Goal: Task Accomplishment & Management: Complete application form

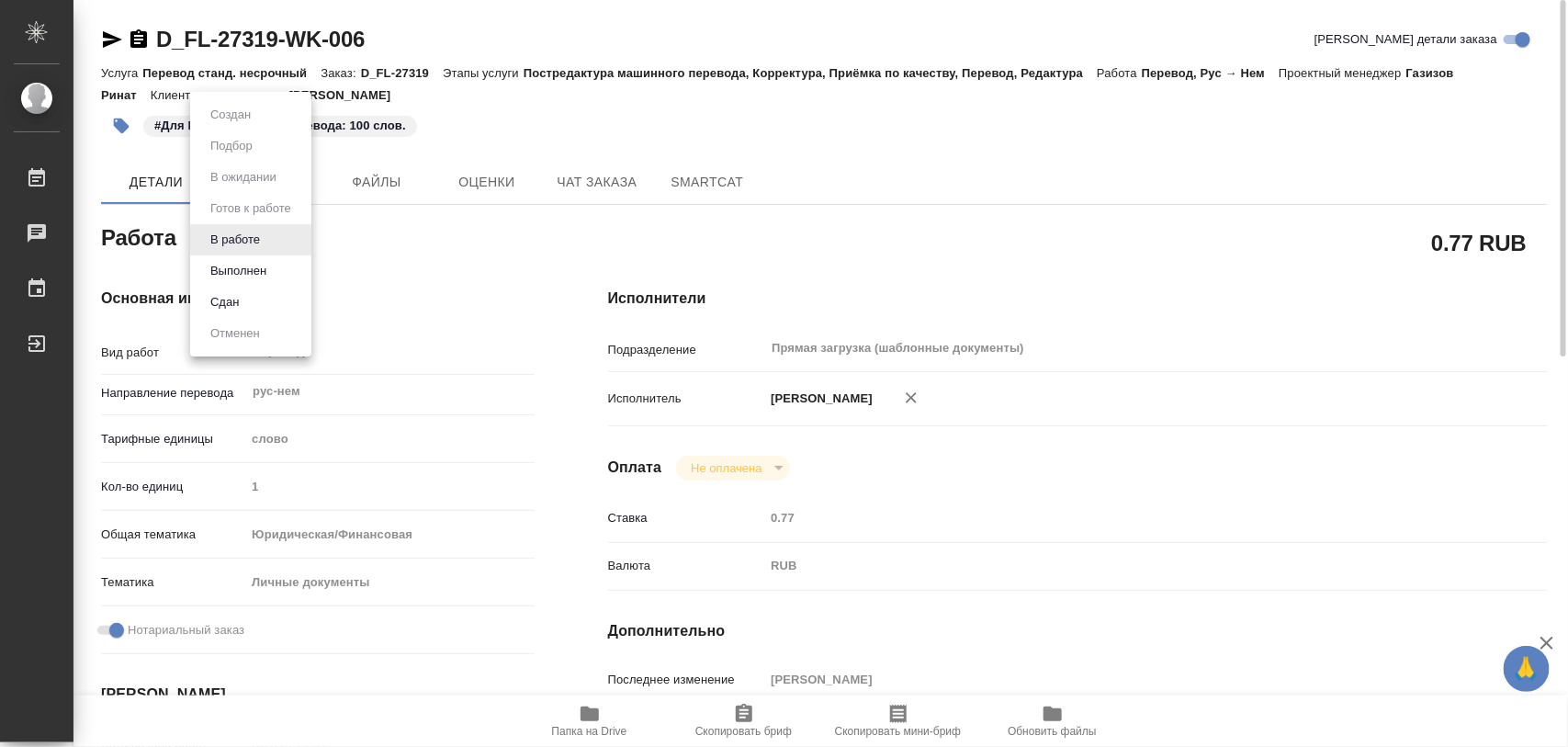
click at [269, 238] on body "🙏 .cls-1 fill:#fff; AWATERA Iglakov Maksim Работы 0 Чаты График Выйти D_FL-2731…" at bounding box center [784, 374] width 1568 height 747
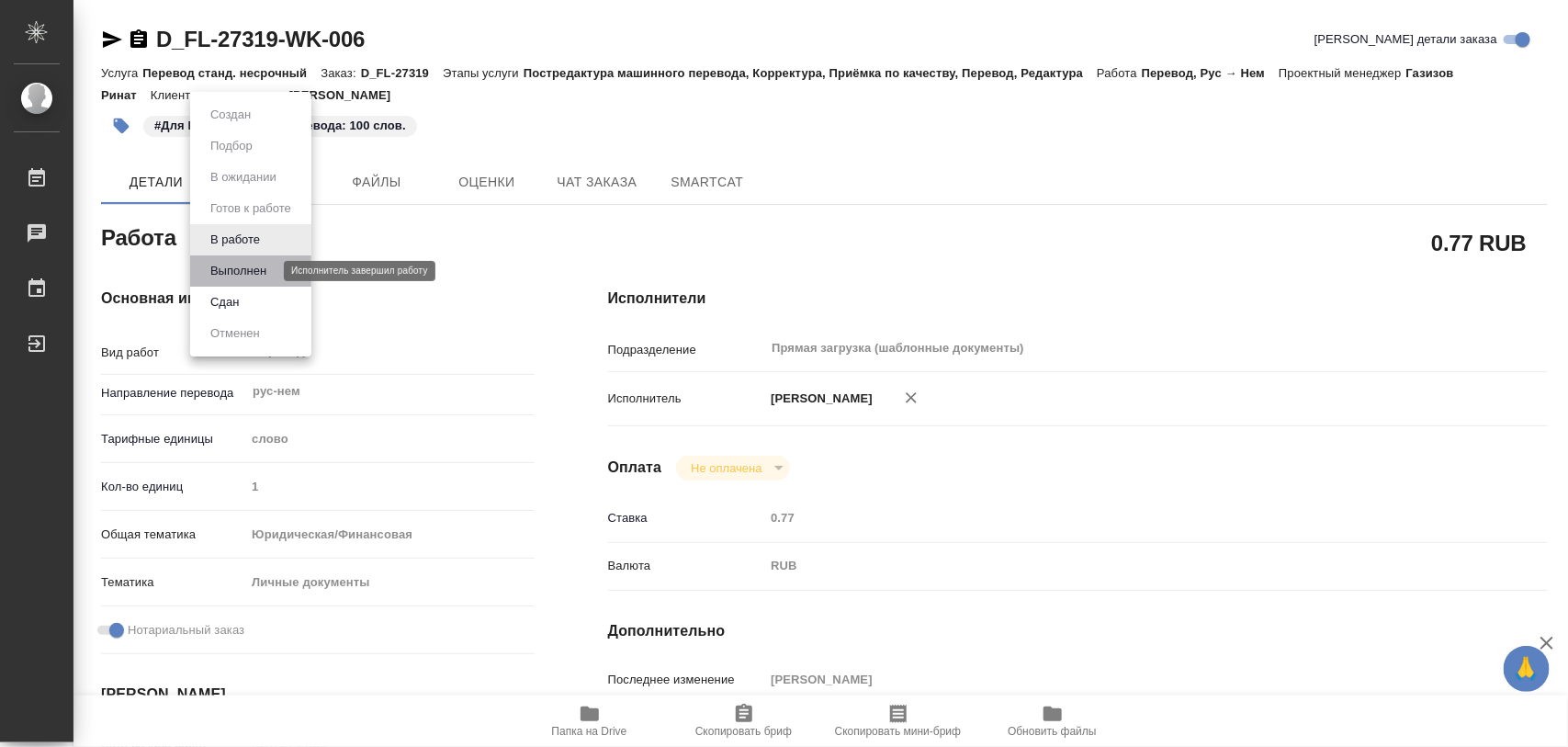
click at [259, 263] on button "Выполнен" at bounding box center [239, 270] width 67 height 20
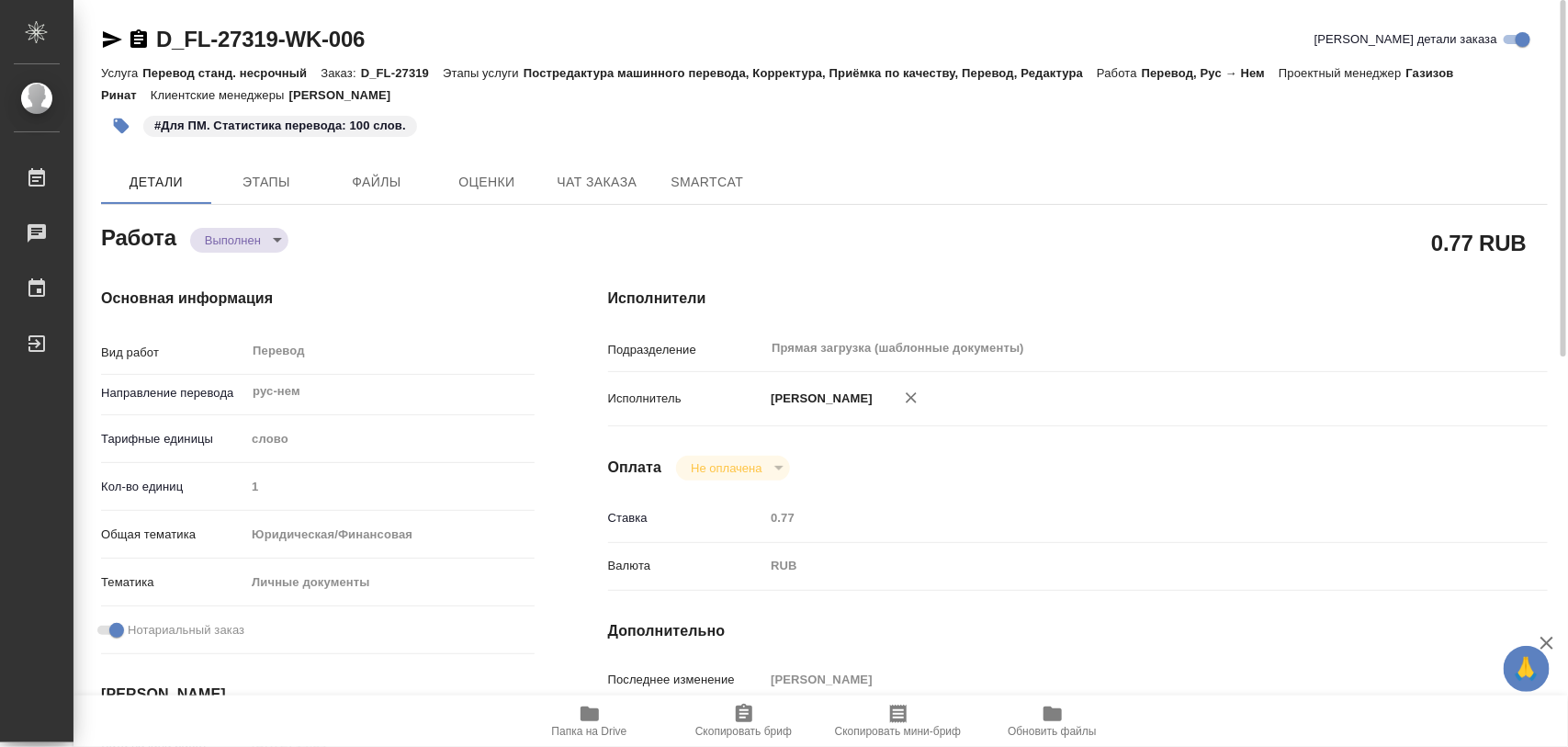
type textarea "x"
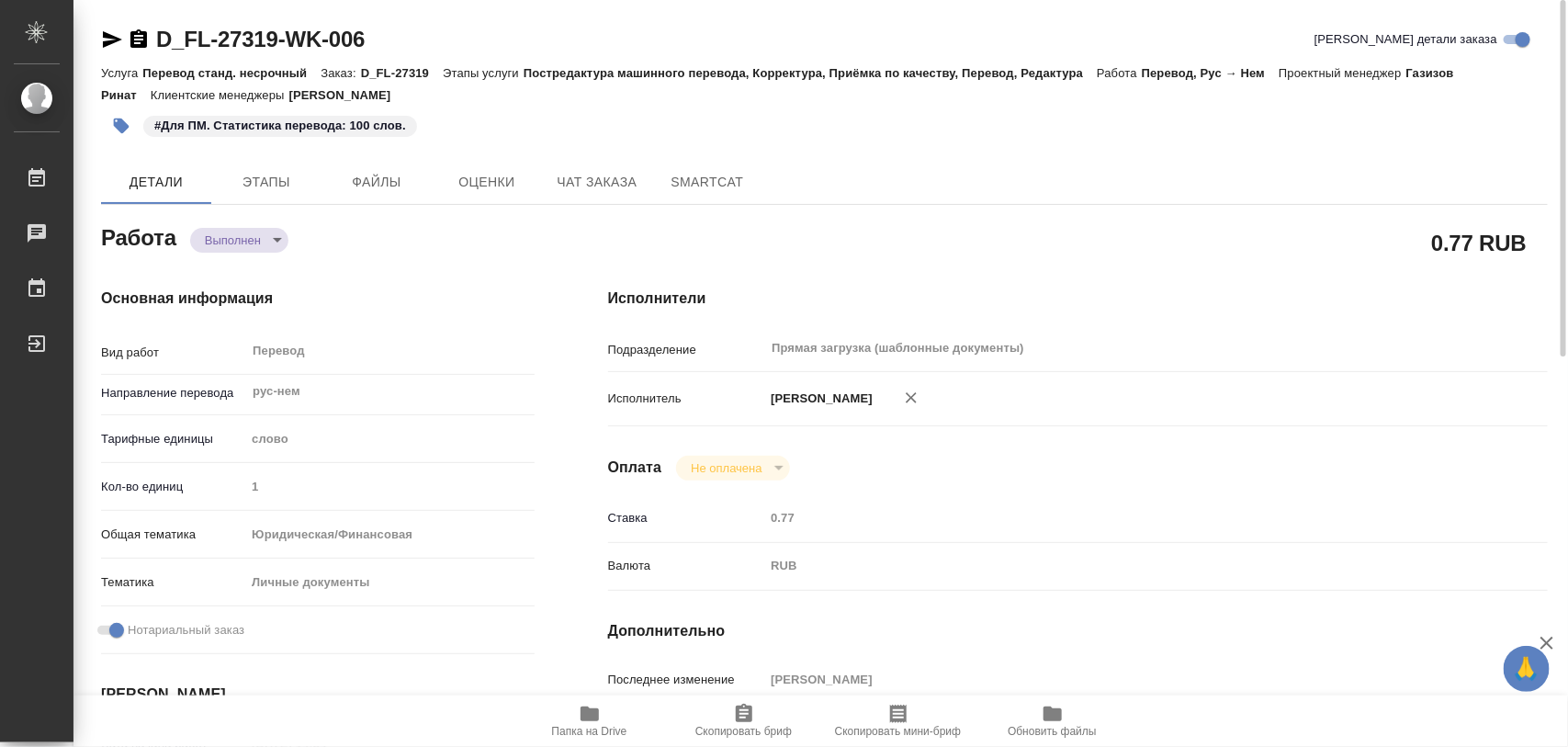
type textarea "x"
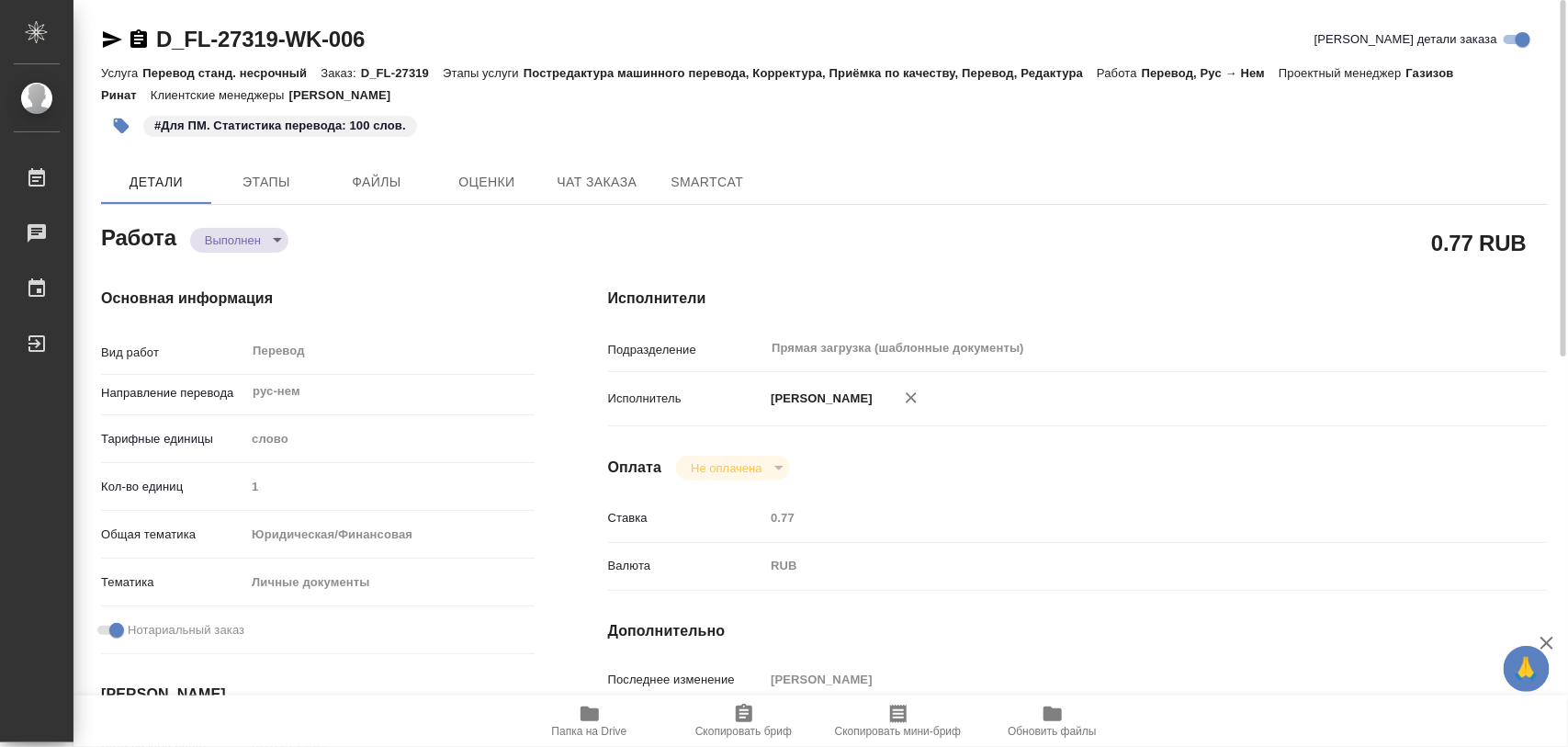
type textarea "x"
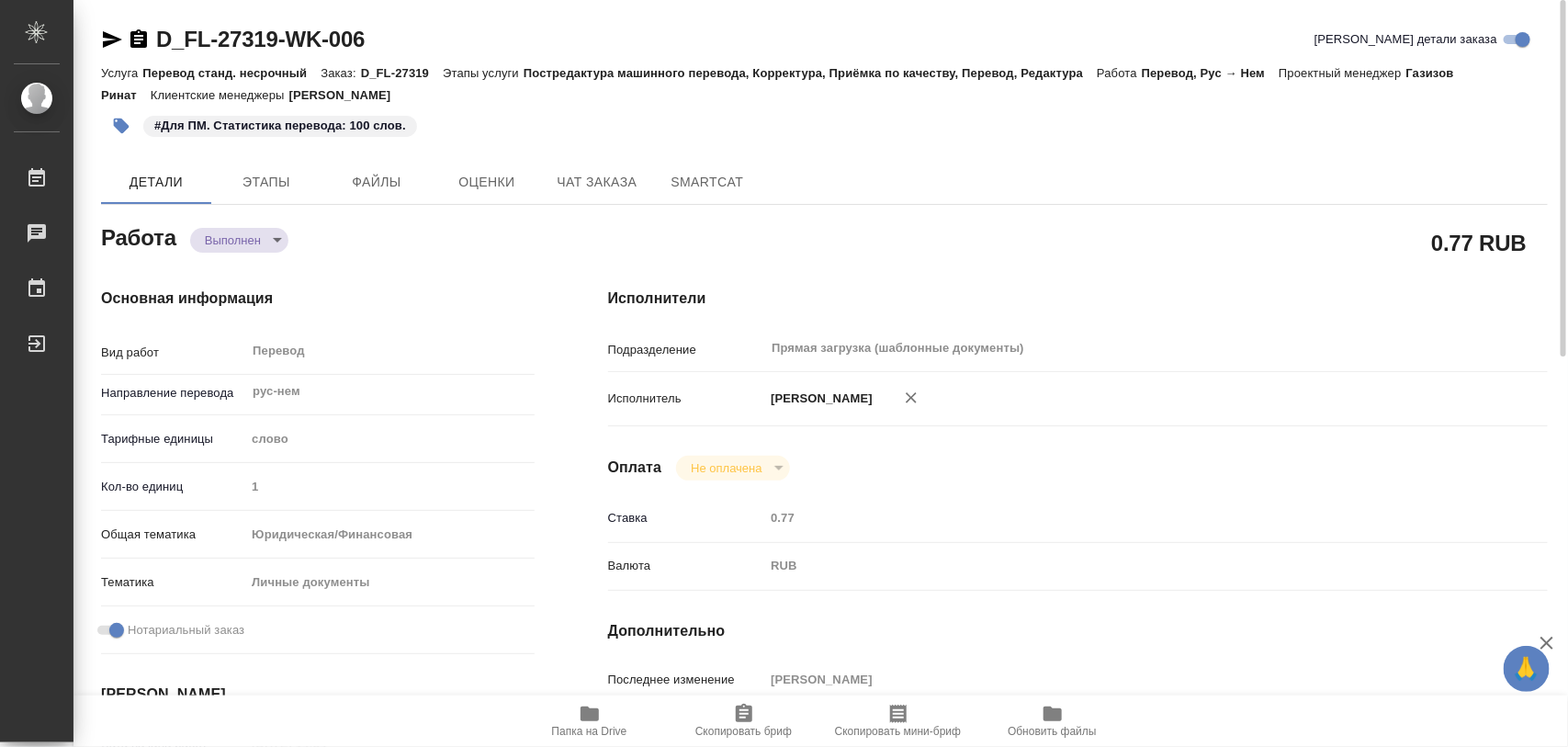
type textarea "x"
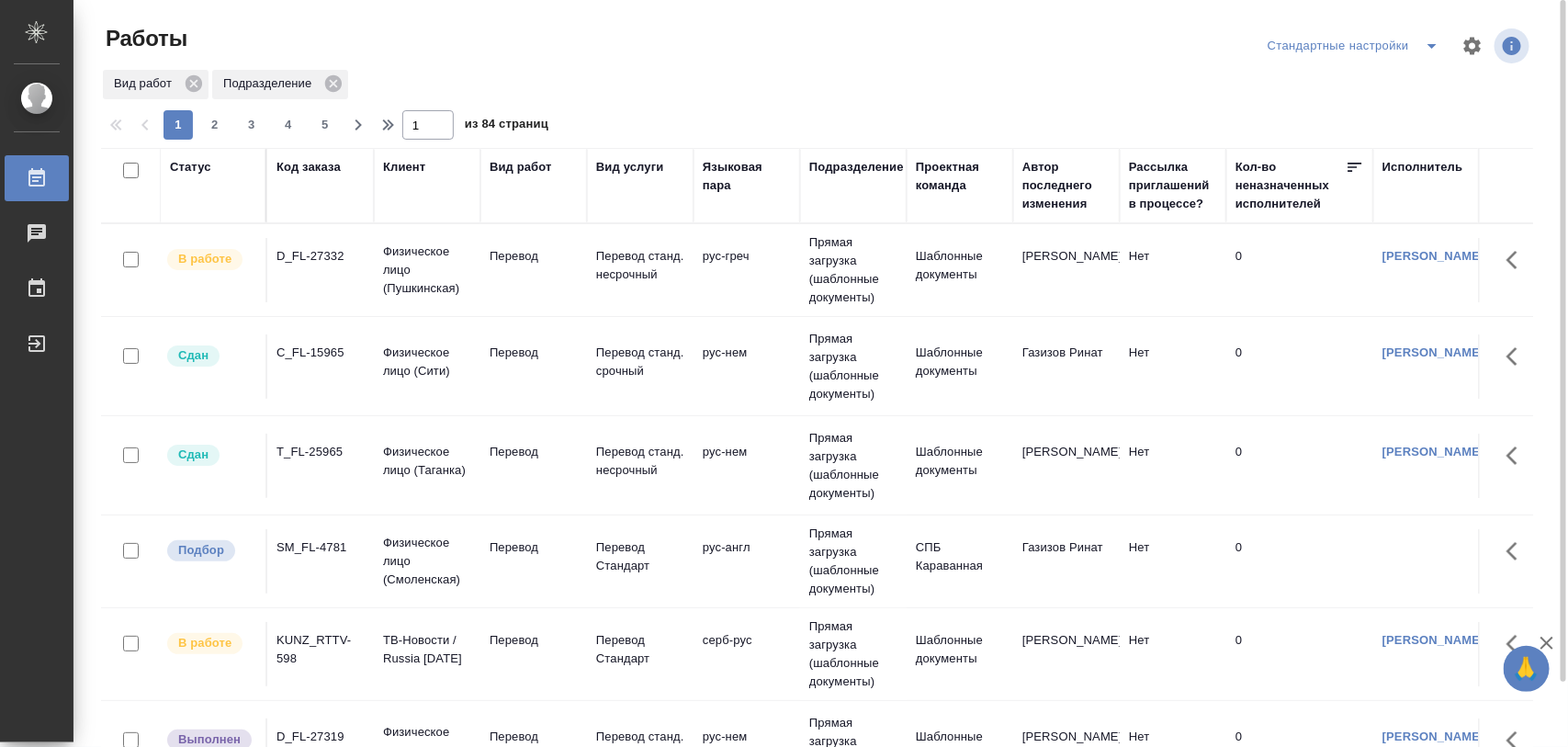
click at [1425, 37] on icon "split button" at bounding box center [1432, 45] width 22 height 22
click at [1378, 79] on li "Meine Bestellungen" at bounding box center [1358, 82] width 188 height 30
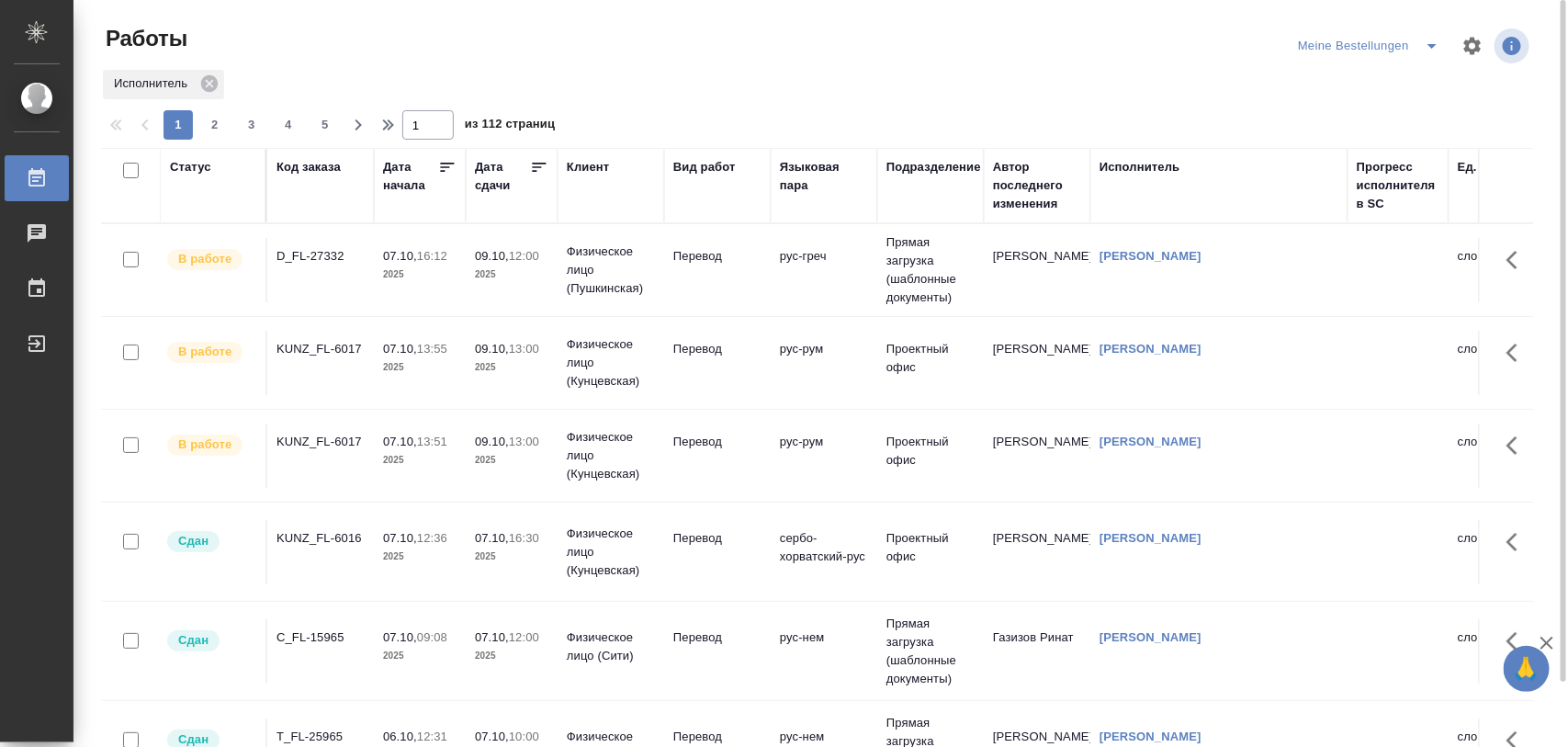
click at [1436, 47] on icon "split button" at bounding box center [1432, 45] width 22 height 22
click at [1395, 72] on li "Стандартные настройки" at bounding box center [1373, 82] width 176 height 30
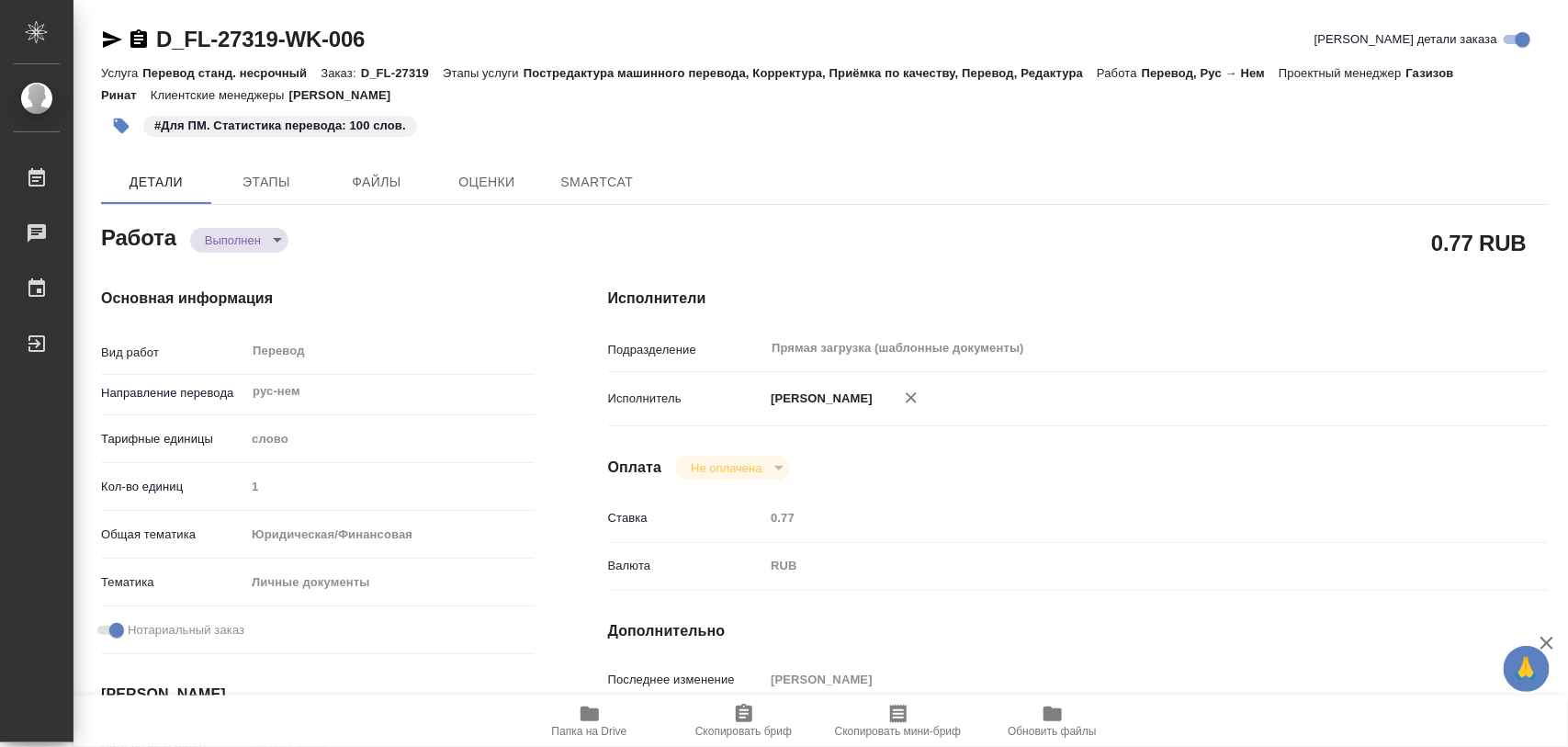
type textarea "x"
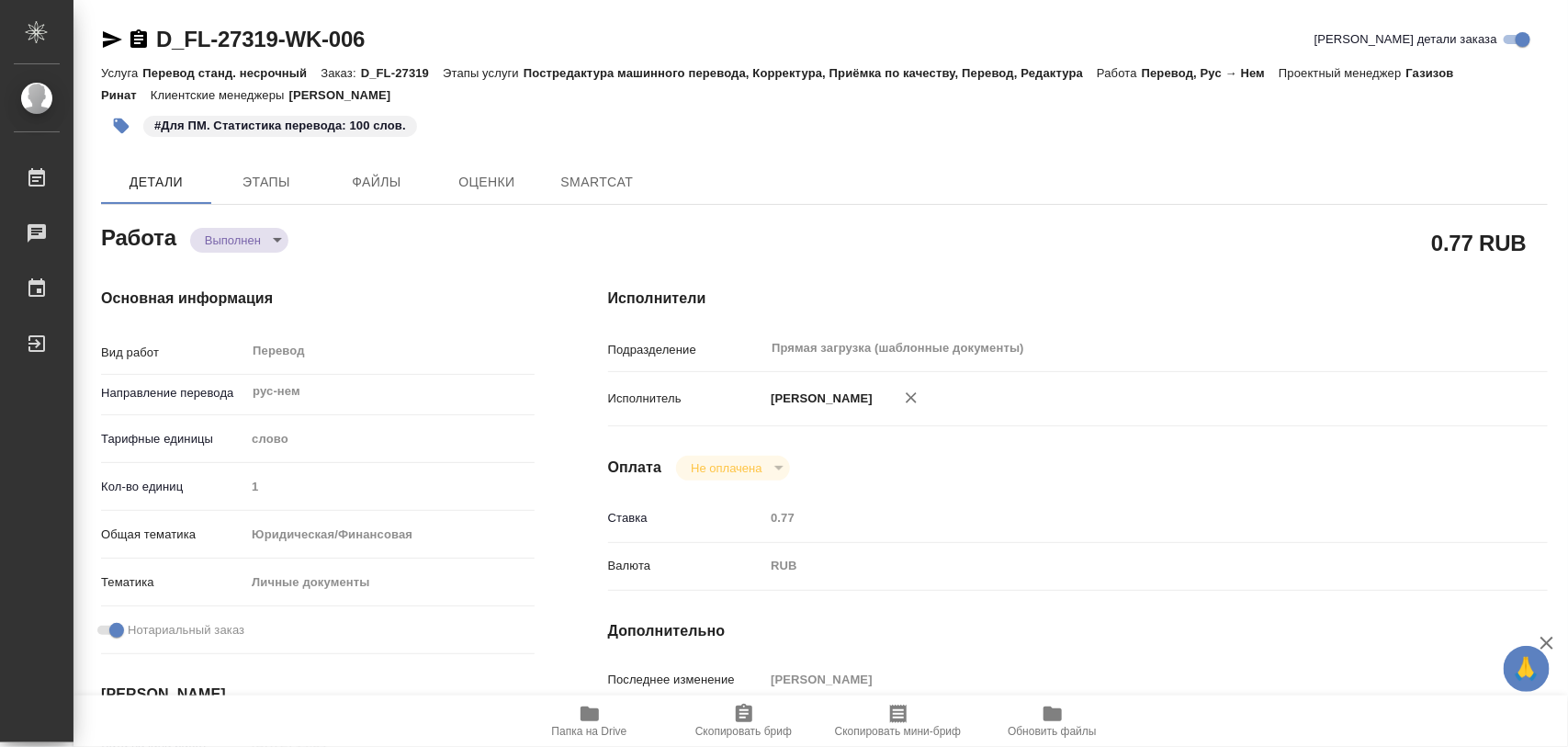
type textarea "x"
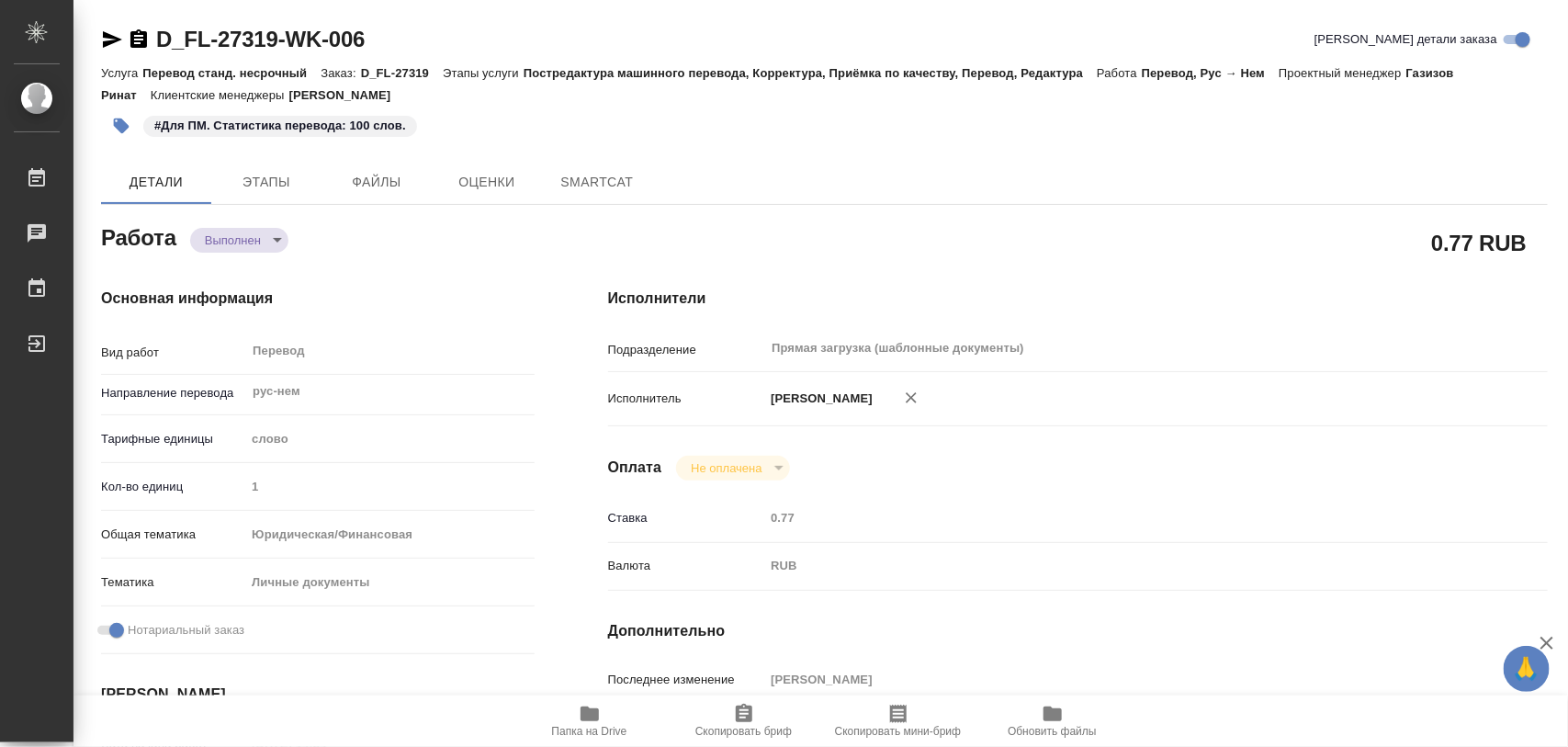
type textarea "x"
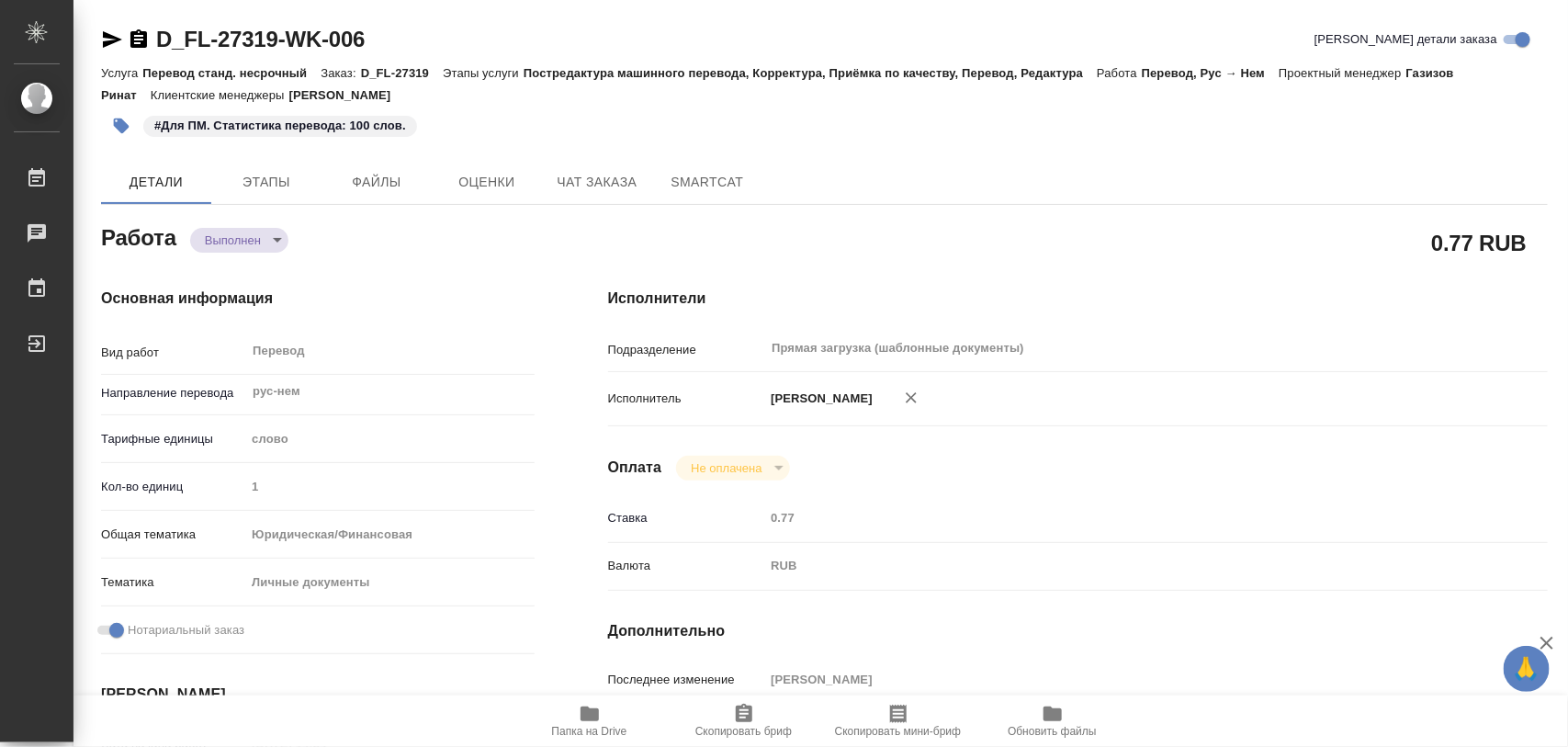
type textarea "x"
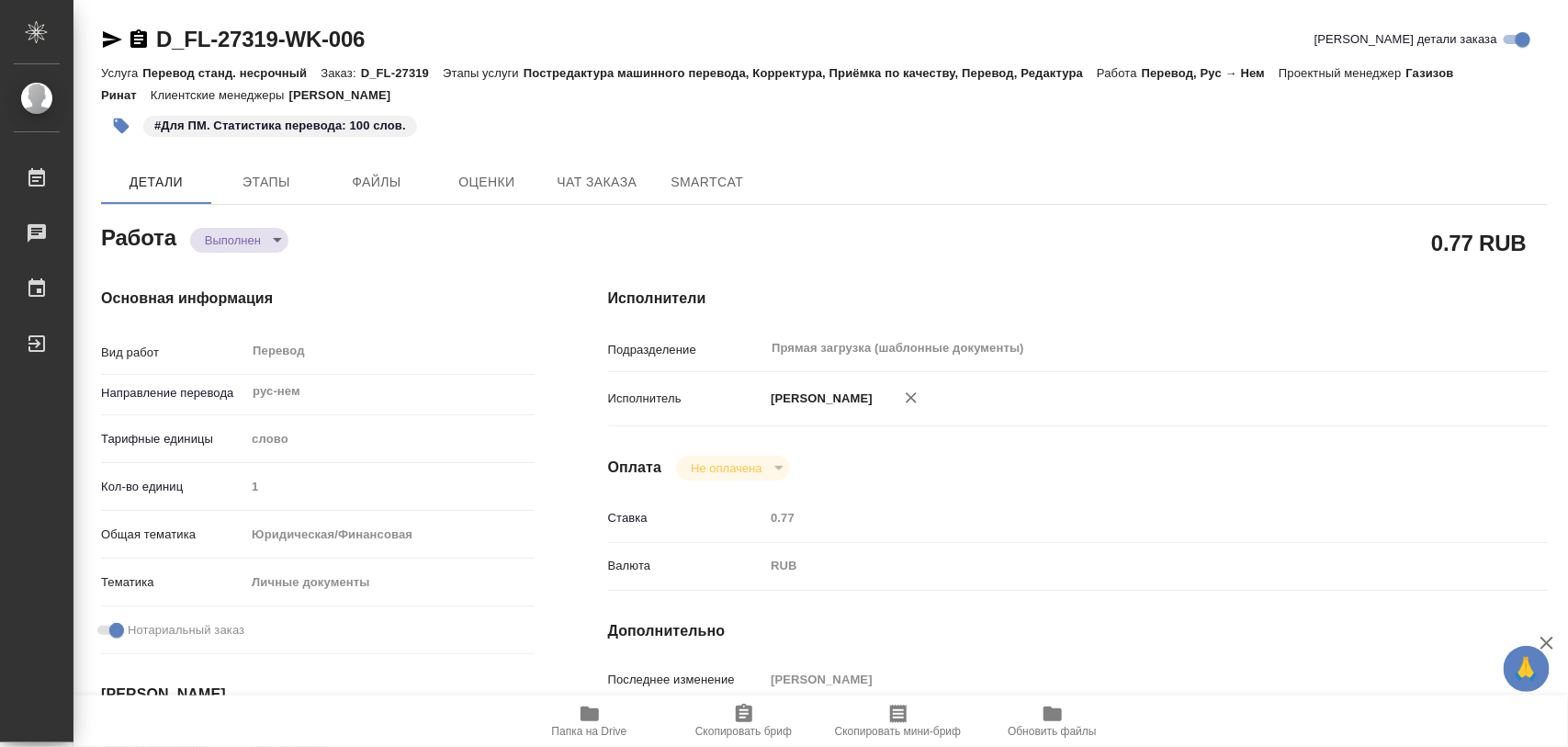
type textarea "x"
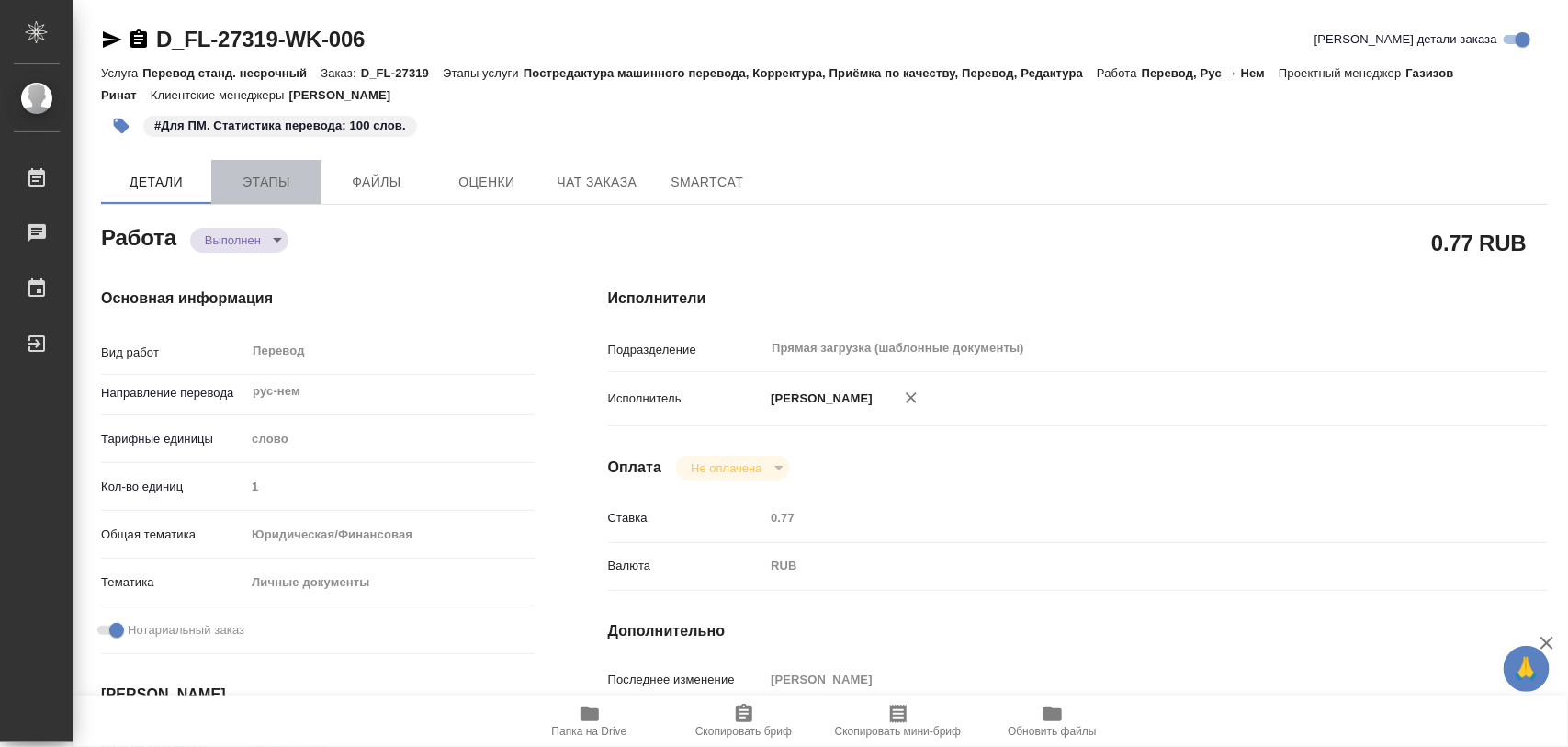
click at [289, 177] on span "Этапы" at bounding box center [266, 182] width 88 height 23
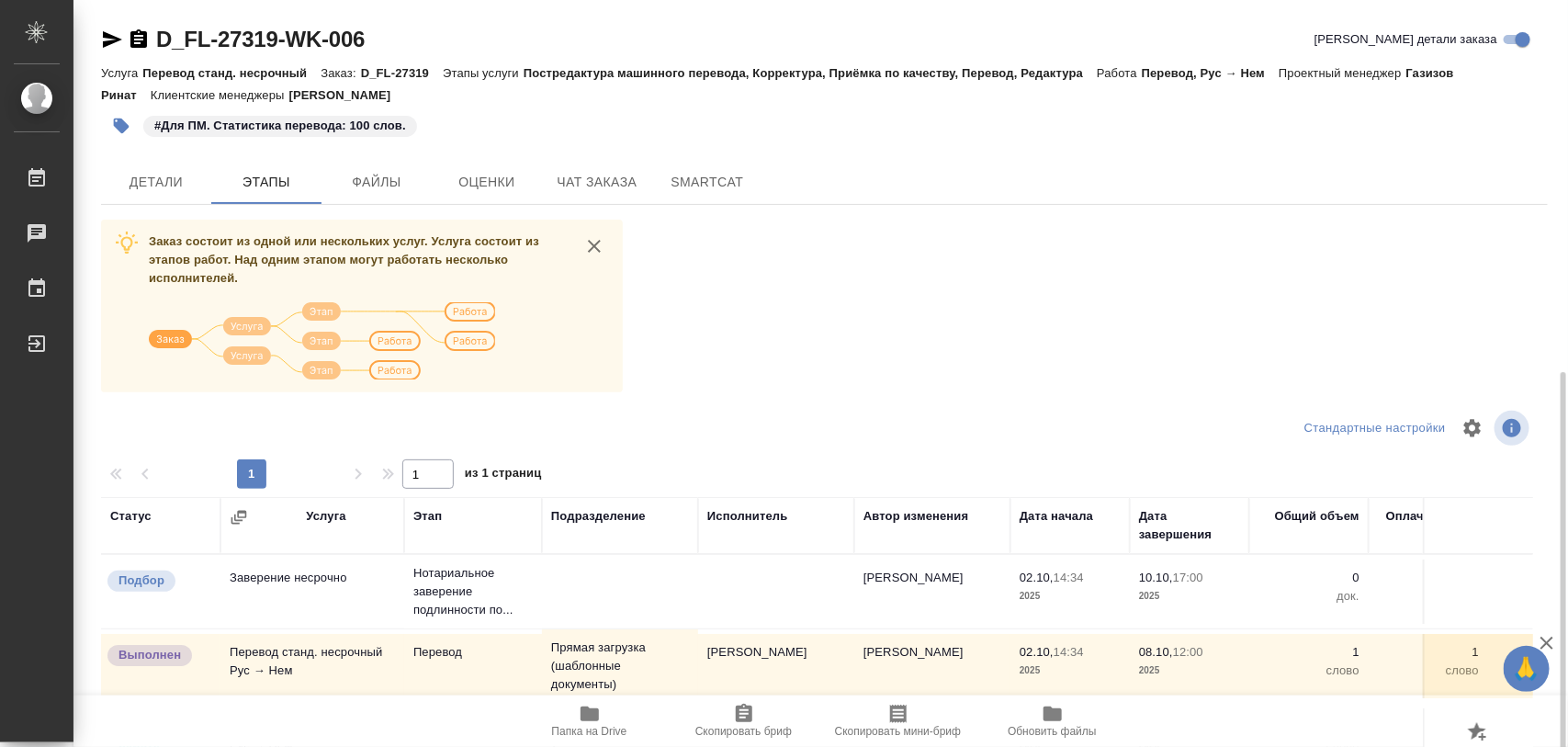
scroll to position [209, 0]
